Goal: Transaction & Acquisition: Purchase product/service

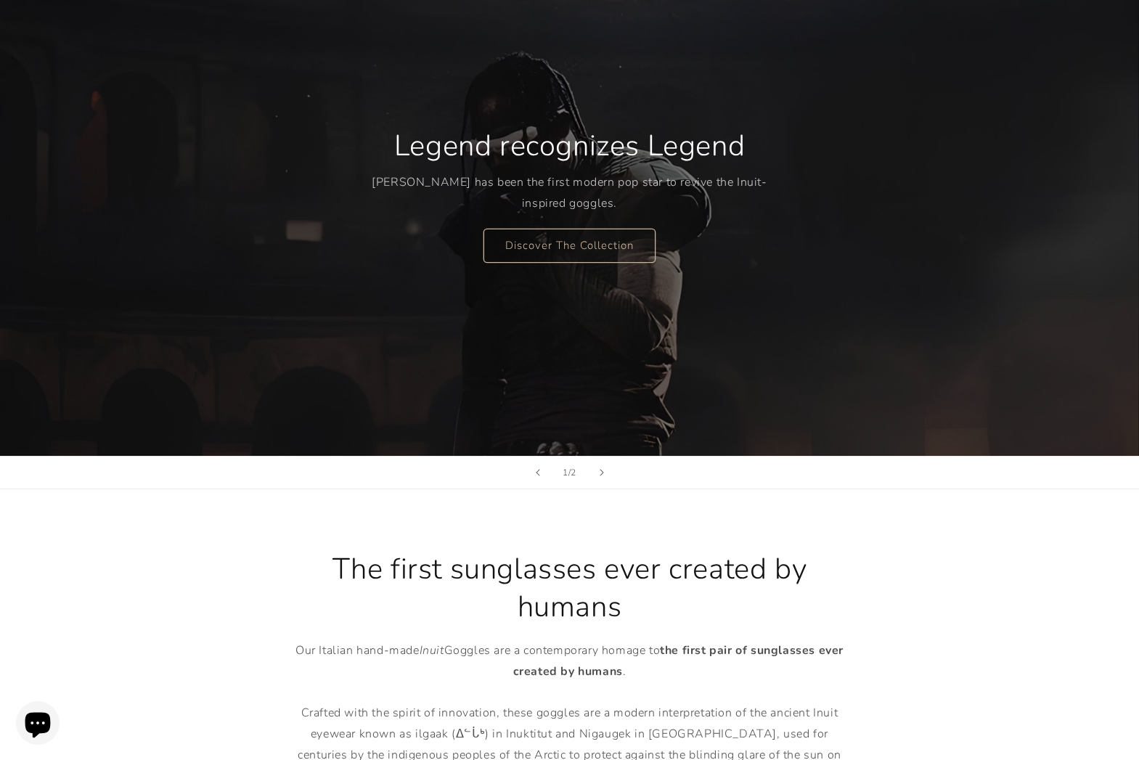
scroll to position [168, 0]
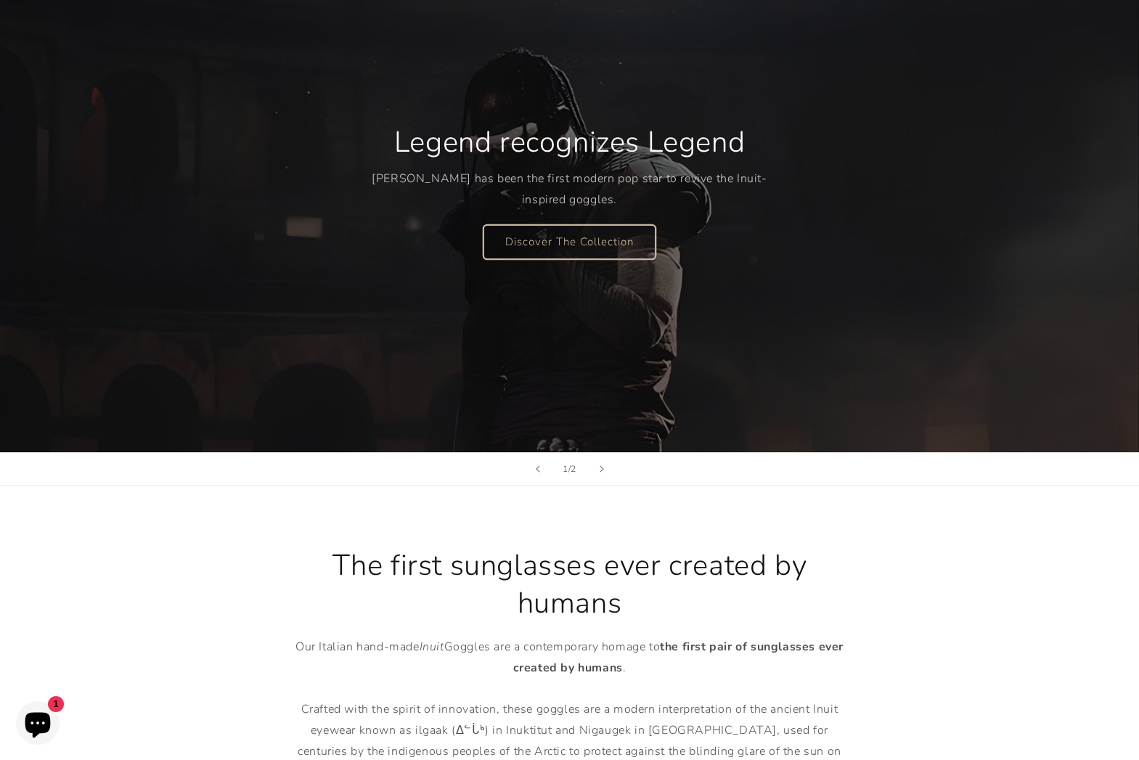
click at [626, 226] on link "Discover The Collection" at bounding box center [569, 241] width 172 height 34
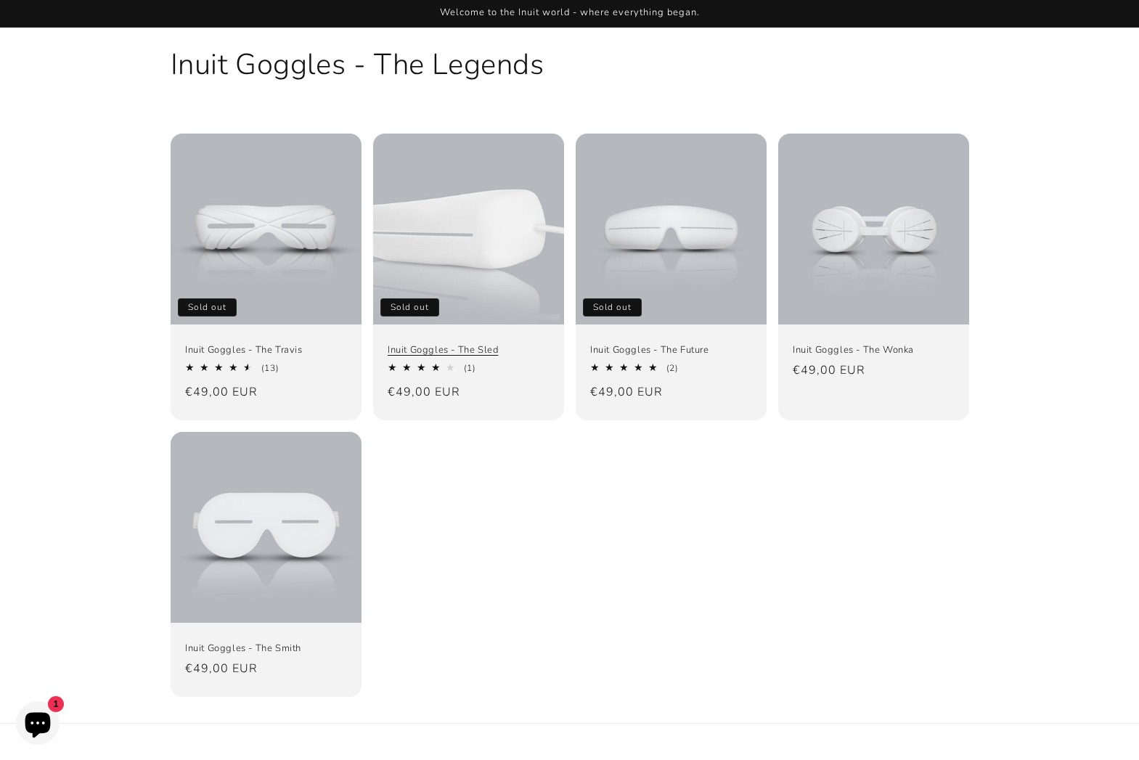
scroll to position [67, 0]
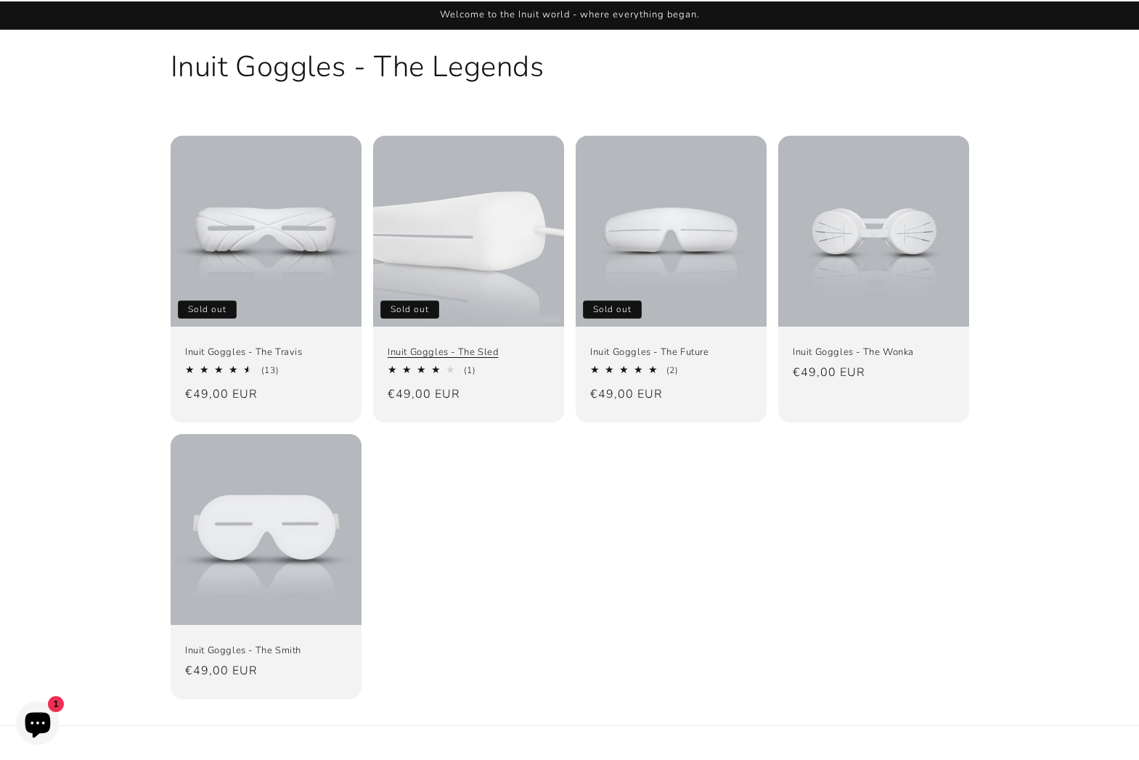
click at [466, 346] on link "Inuit Goggles - The Sled" at bounding box center [469, 352] width 162 height 12
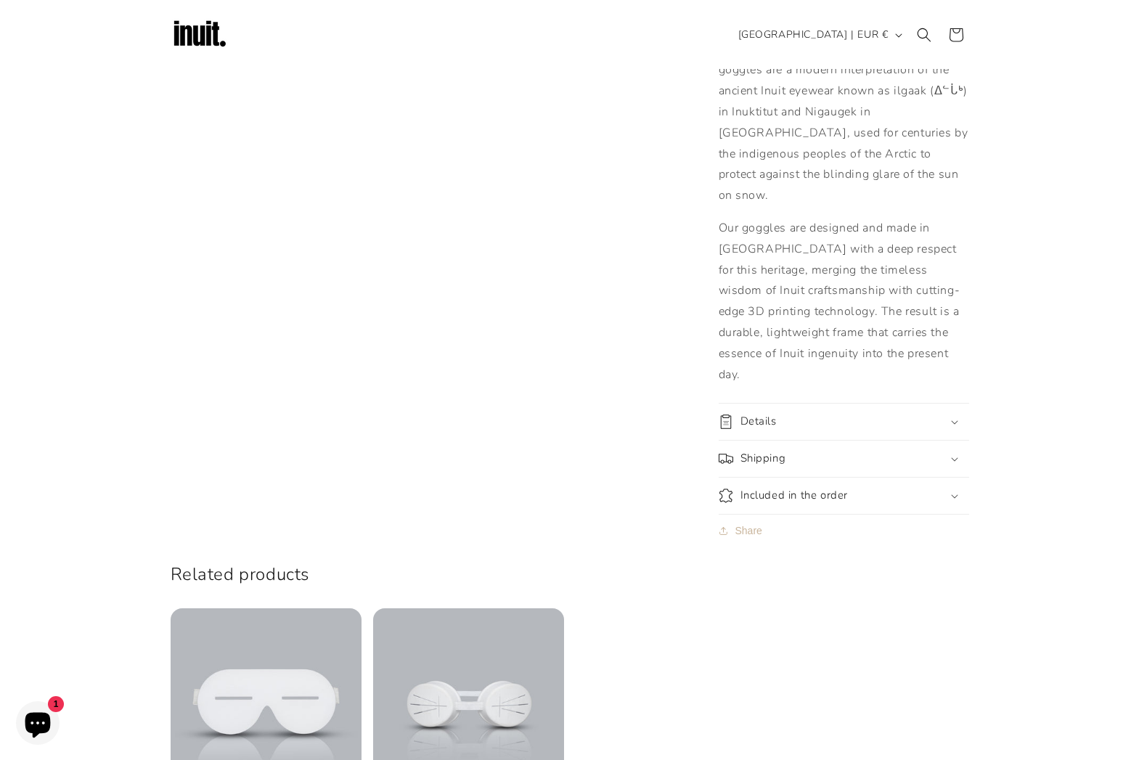
scroll to position [838, 0]
